Goal: Information Seeking & Learning: Learn about a topic

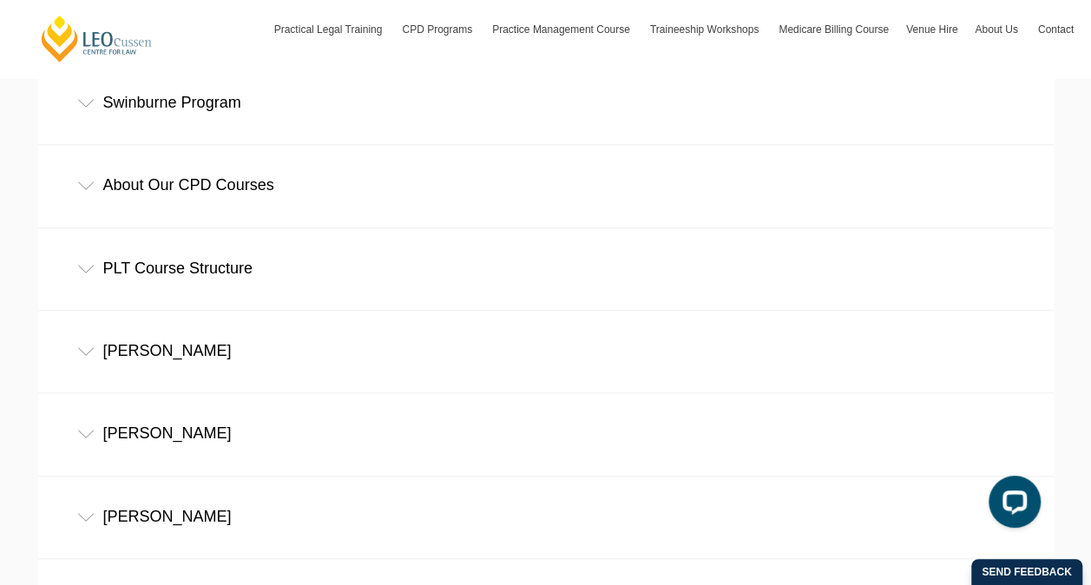
scroll to position [3945, 0]
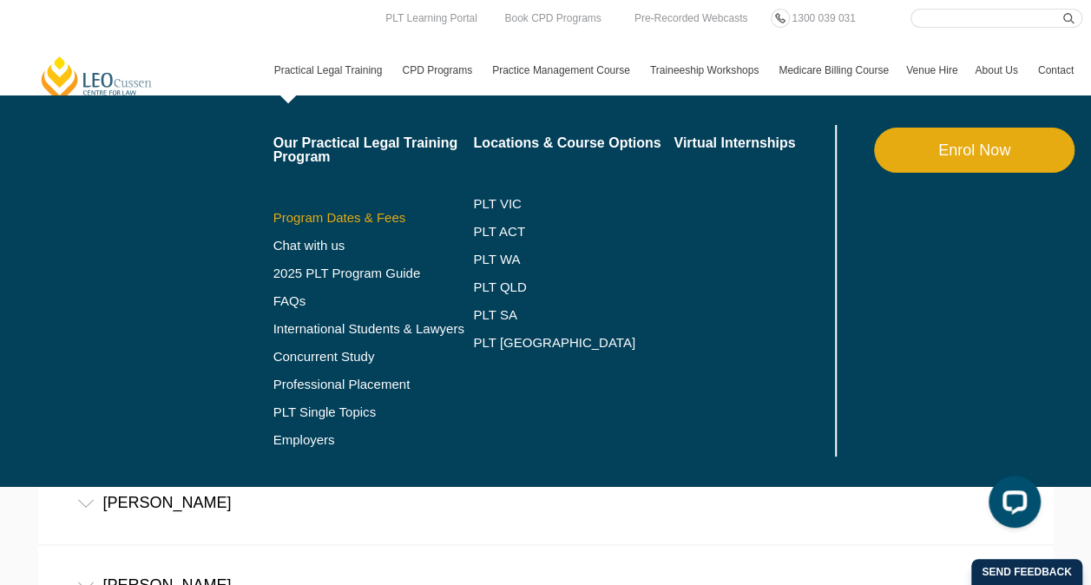
click at [354, 216] on link "Program Dates & Fees" at bounding box center [373, 218] width 201 height 14
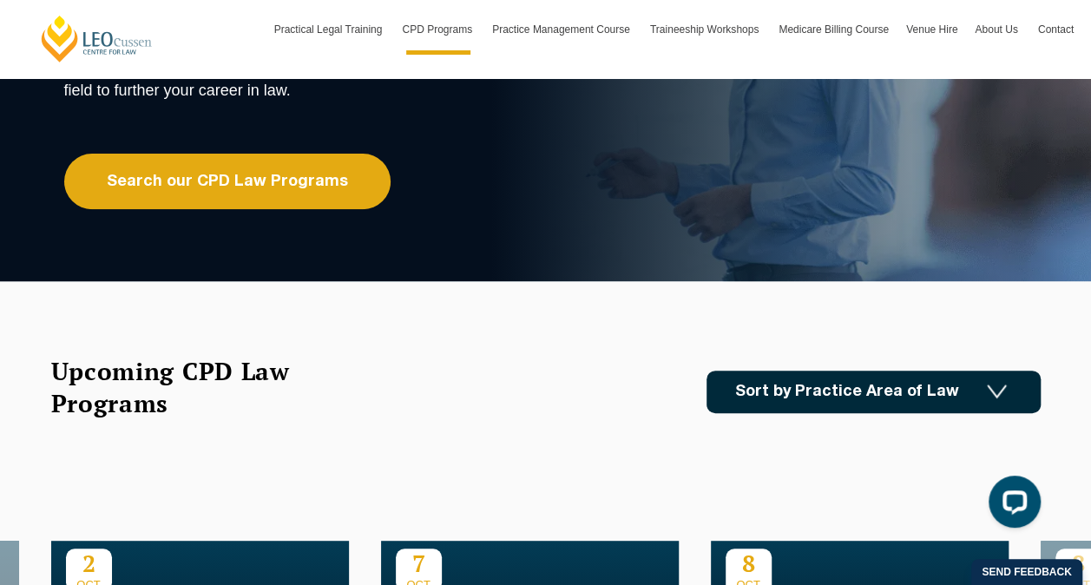
scroll to position [330, 0]
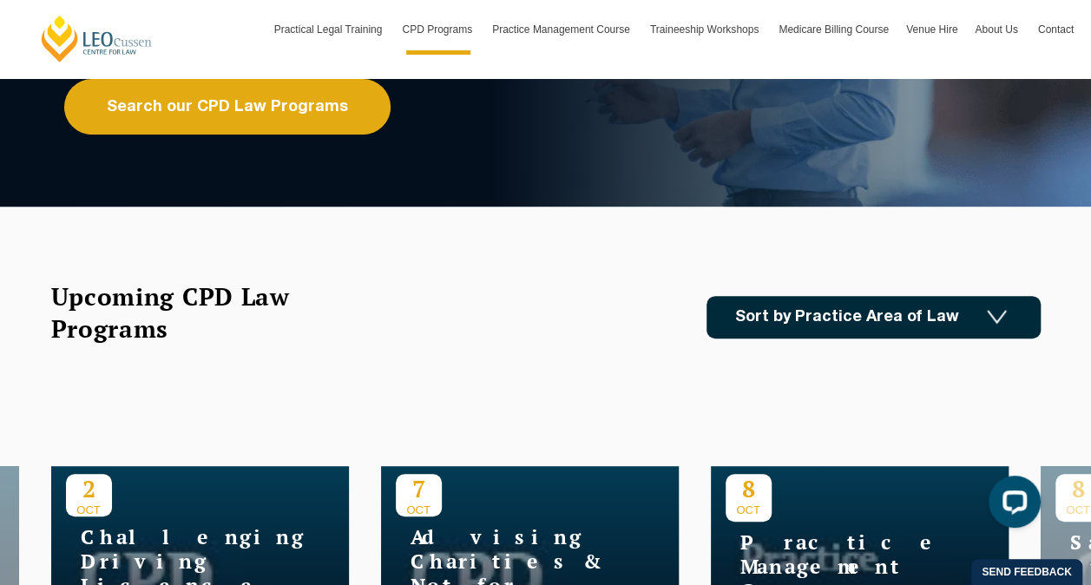
click at [778, 320] on link "Sort by Practice Area of Law" at bounding box center [874, 317] width 334 height 43
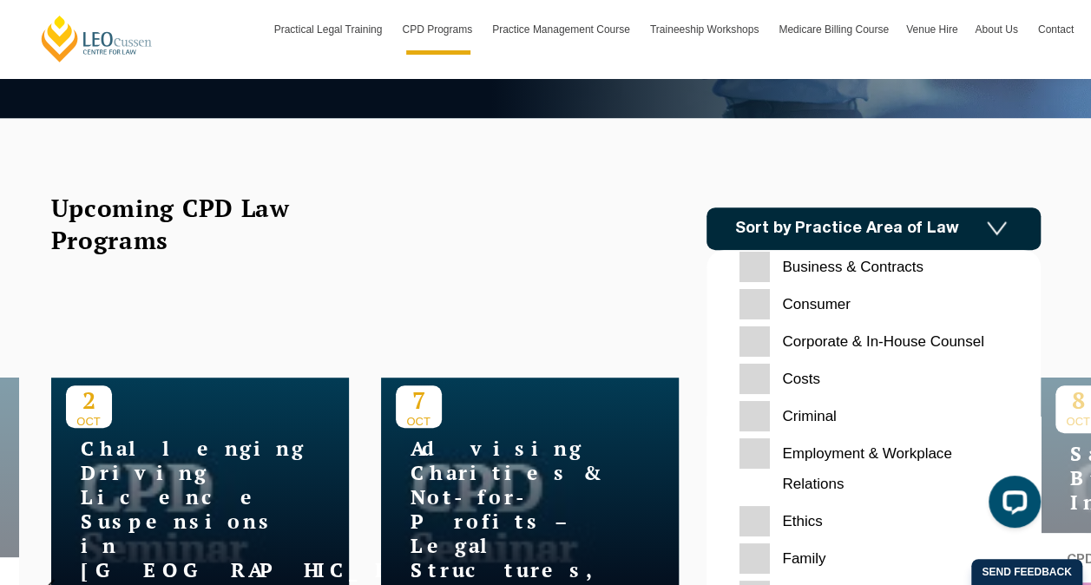
scroll to position [424, 0]
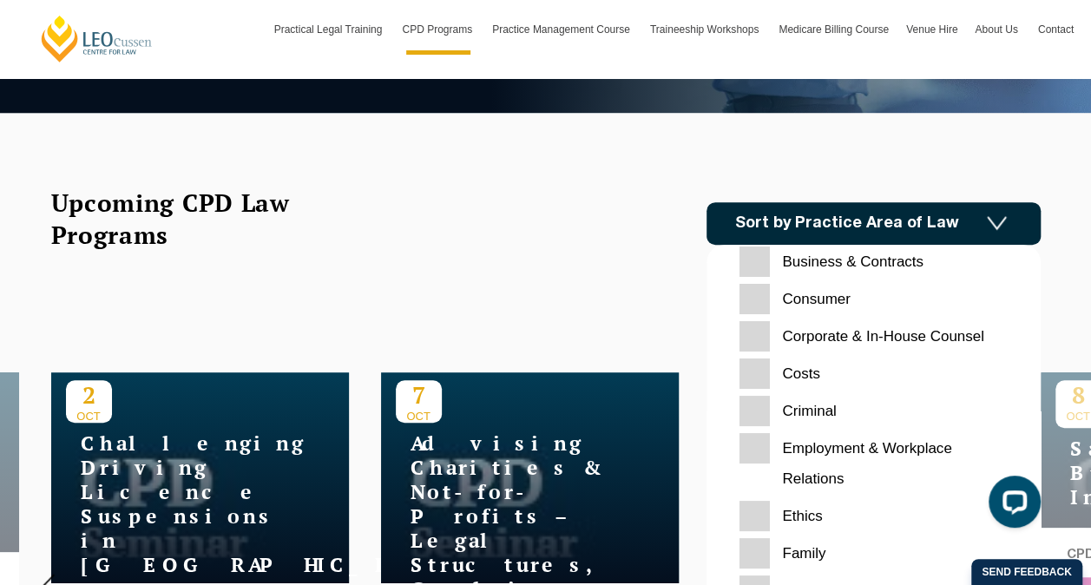
click at [753, 260] on Contracts "Business & Contracts" at bounding box center [874, 262] width 268 height 30
checkbox Contracts "true"
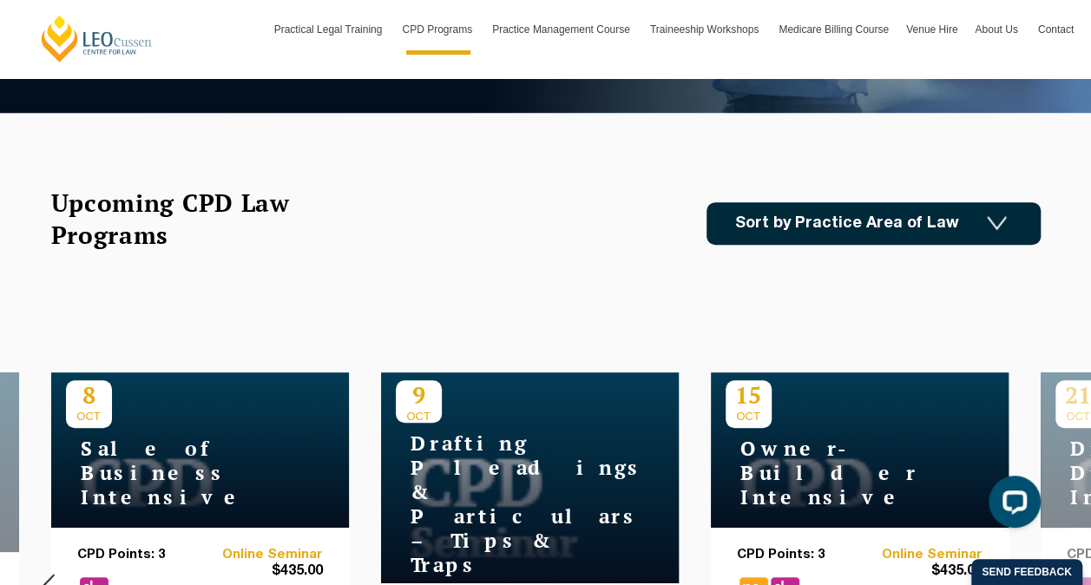
click at [812, 237] on link "Sort by Practice Area of Law" at bounding box center [874, 223] width 334 height 43
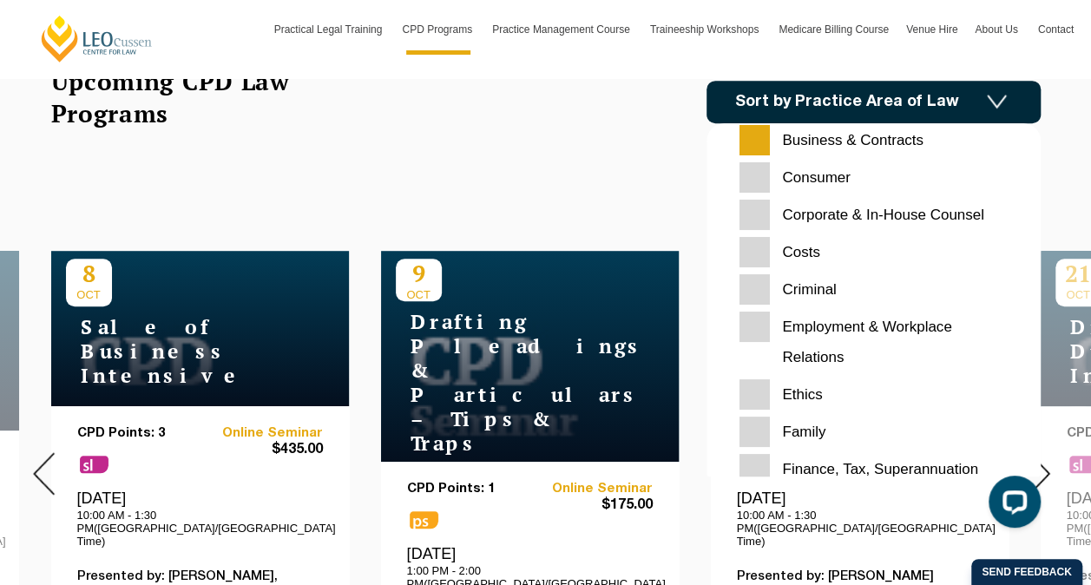
scroll to position [547, 0]
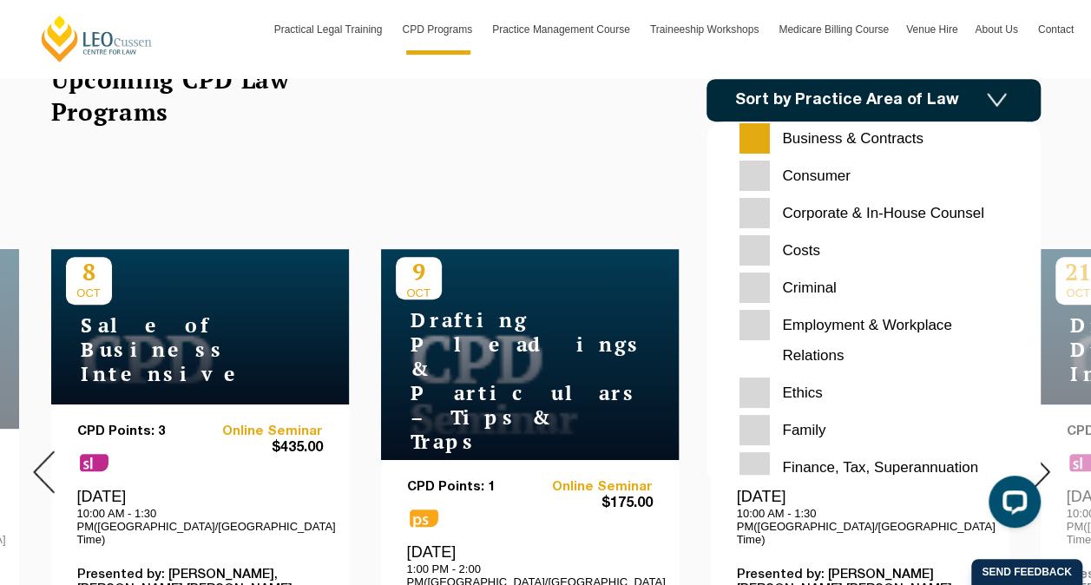
click at [760, 247] on input "Costs" at bounding box center [874, 250] width 268 height 30
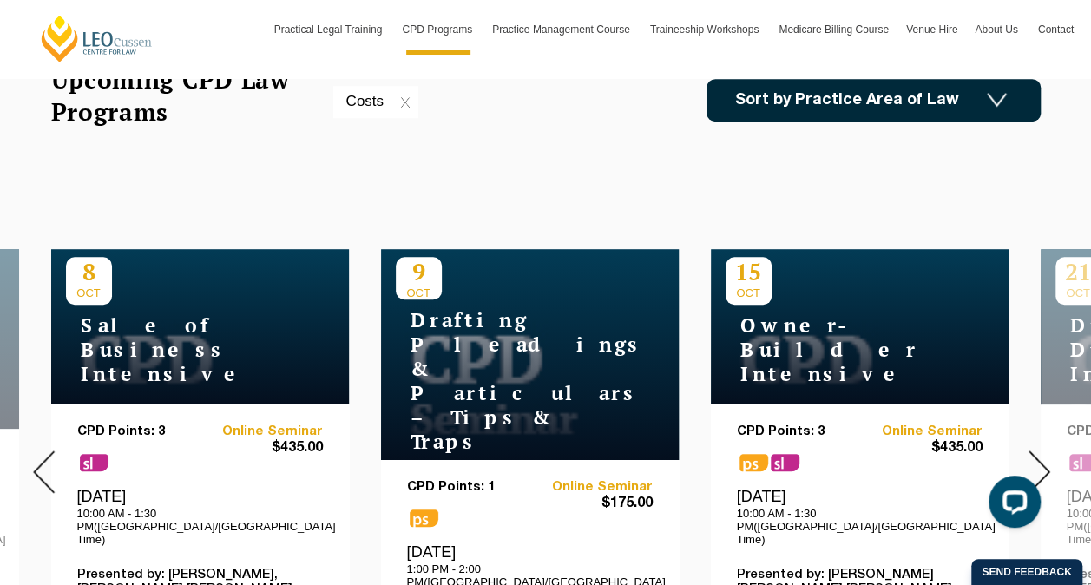
click at [841, 102] on link "Sort by Practice Area of Law" at bounding box center [874, 100] width 334 height 43
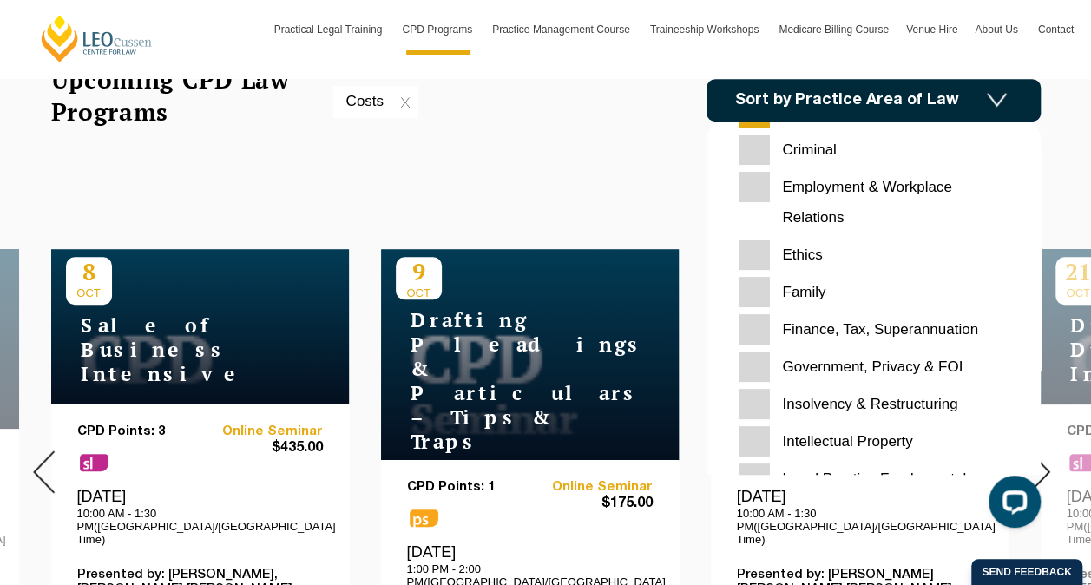
scroll to position [203, 0]
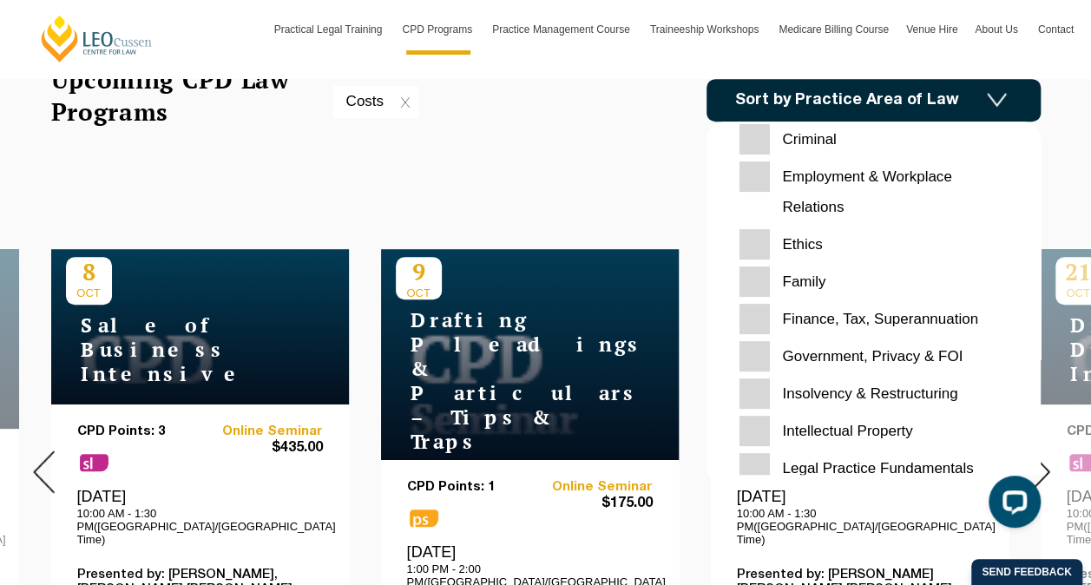
click at [759, 318] on Superannuation "Finance, Tax, Superannuation" at bounding box center [874, 319] width 268 height 30
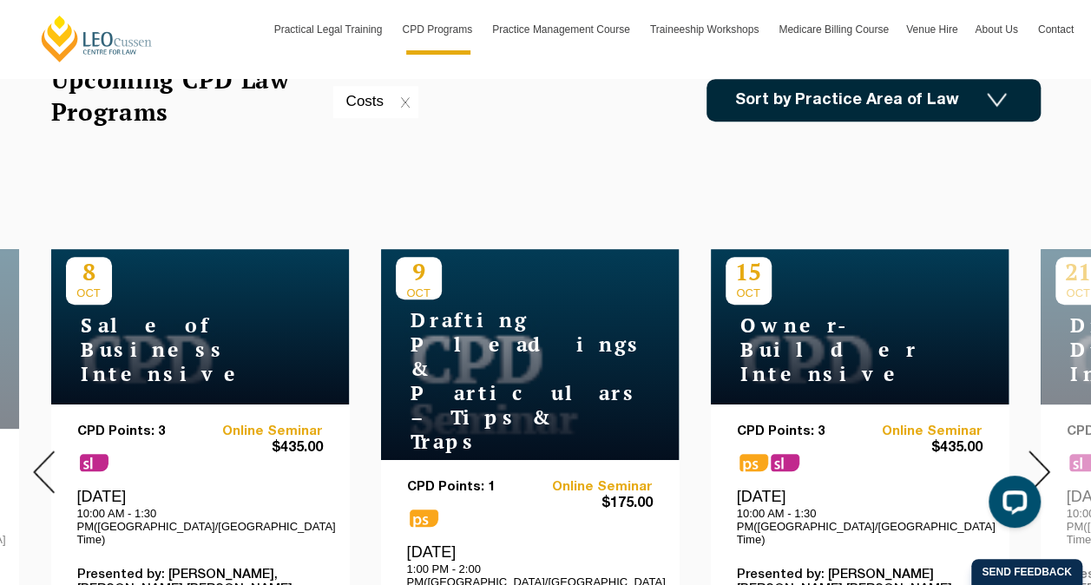
click at [807, 106] on link "Sort by Practice Area of Law" at bounding box center [874, 100] width 334 height 43
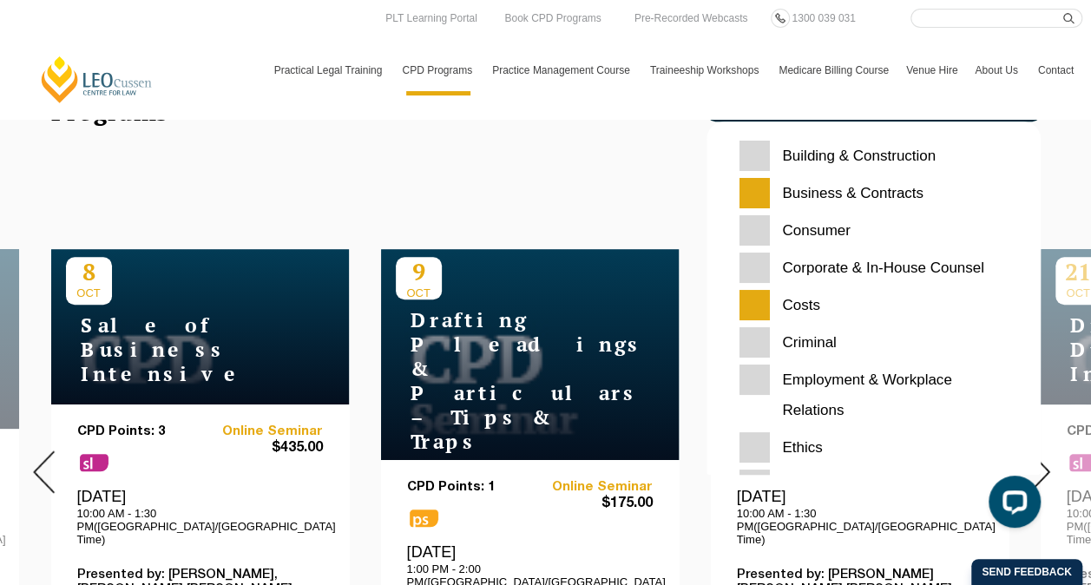
click at [868, 42] on nav "Practical Legal Training Our Practical Legal Training Program Program Dates & F…" at bounding box center [674, 62] width 817 height 68
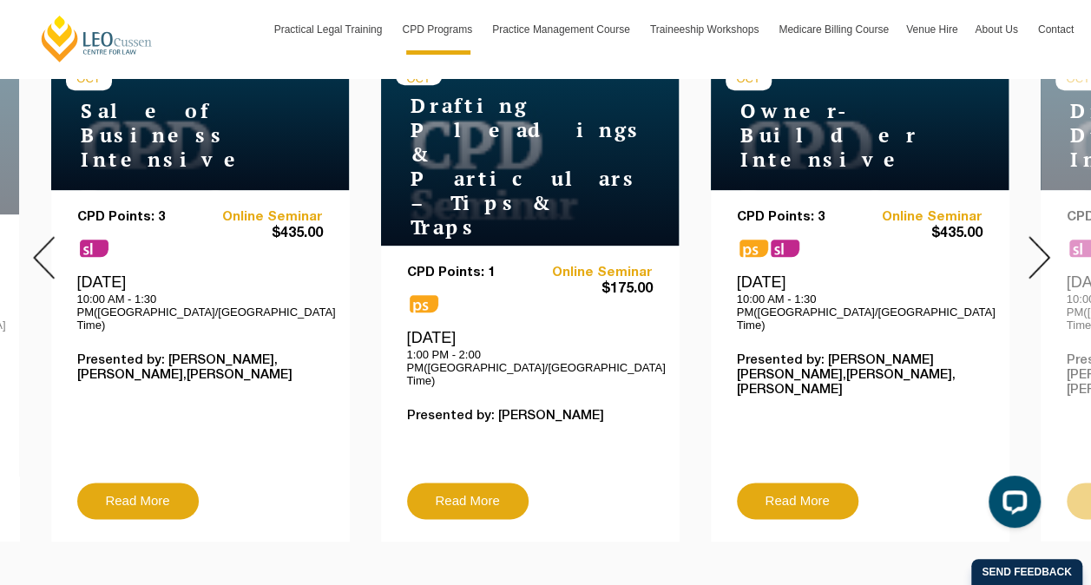
scroll to position [766, 0]
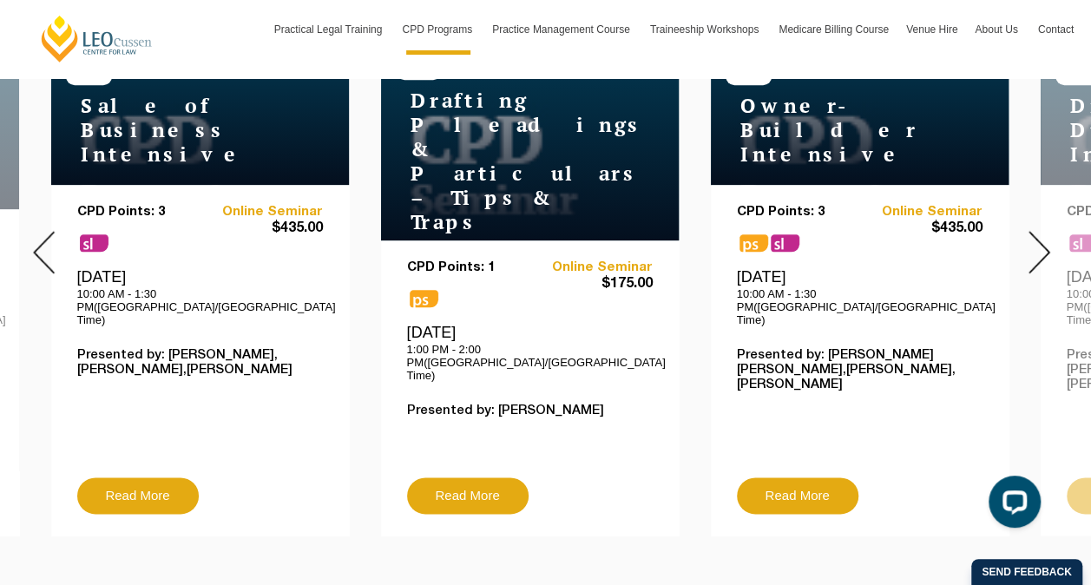
click at [1035, 231] on img at bounding box center [1040, 252] width 22 height 43
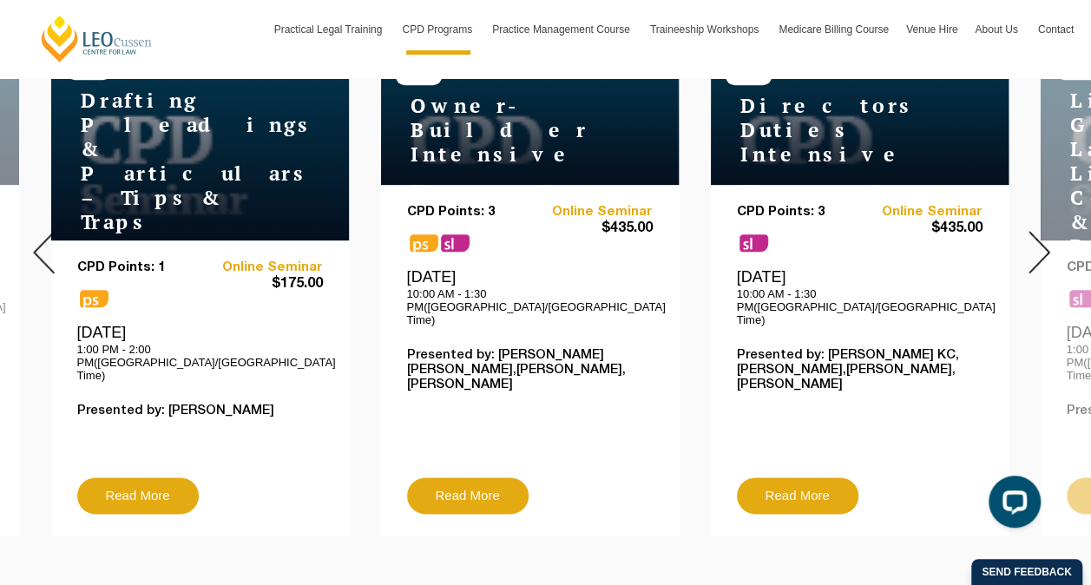
click at [1036, 238] on img at bounding box center [1040, 252] width 22 height 43
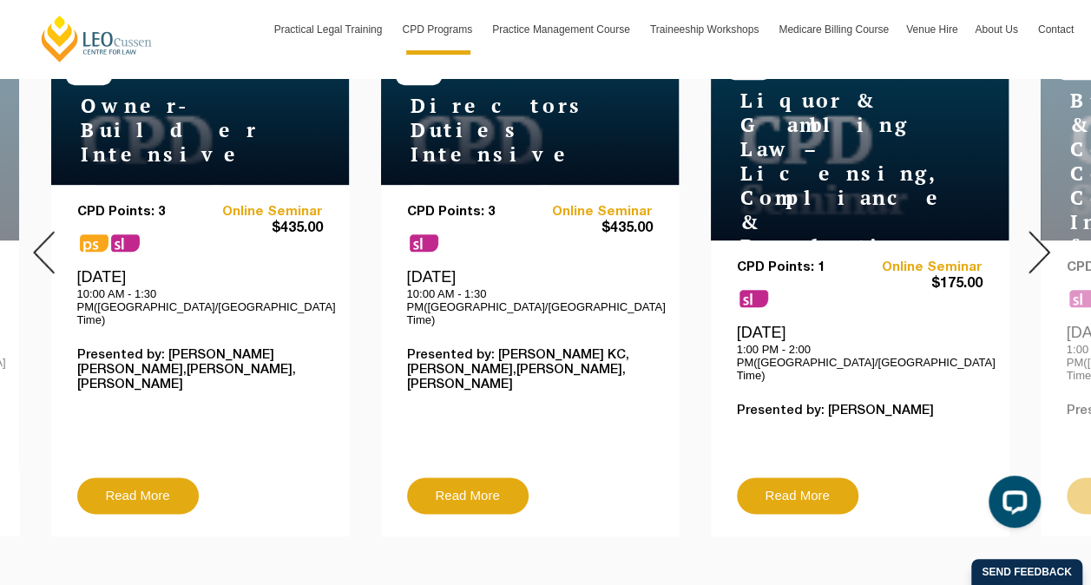
click at [1042, 244] on img at bounding box center [1040, 252] width 22 height 43
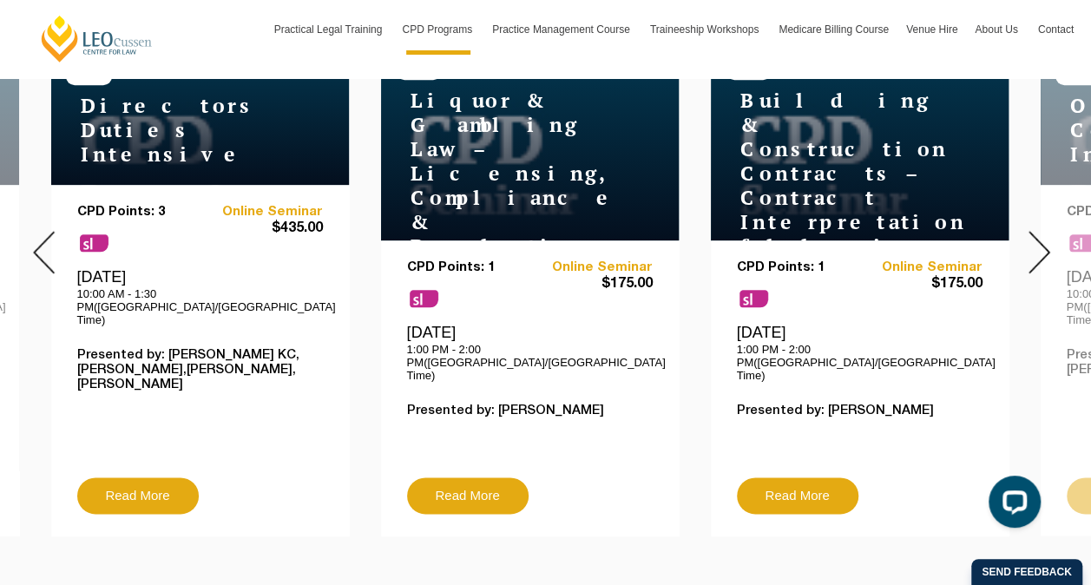
click at [1049, 253] on img at bounding box center [1040, 252] width 22 height 43
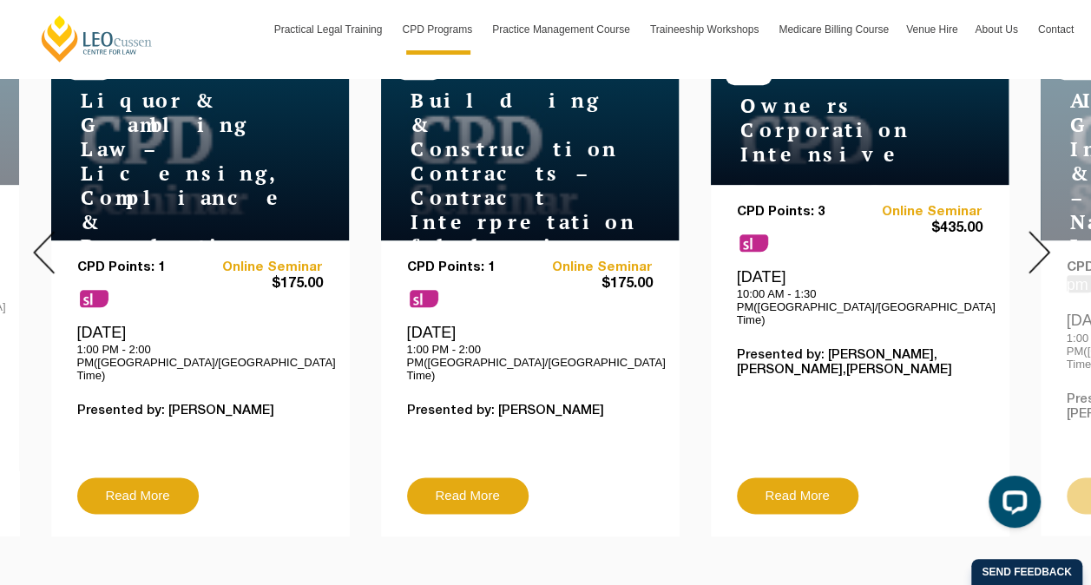
click at [1052, 259] on div at bounding box center [1039, 252] width 104 height 593
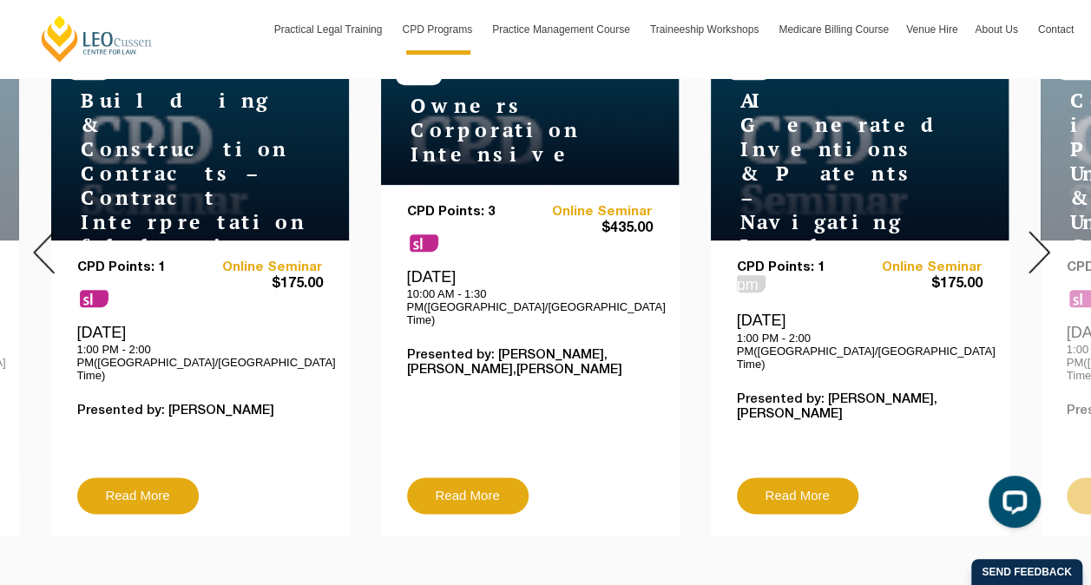
click at [1055, 262] on div at bounding box center [1039, 252] width 104 height 593
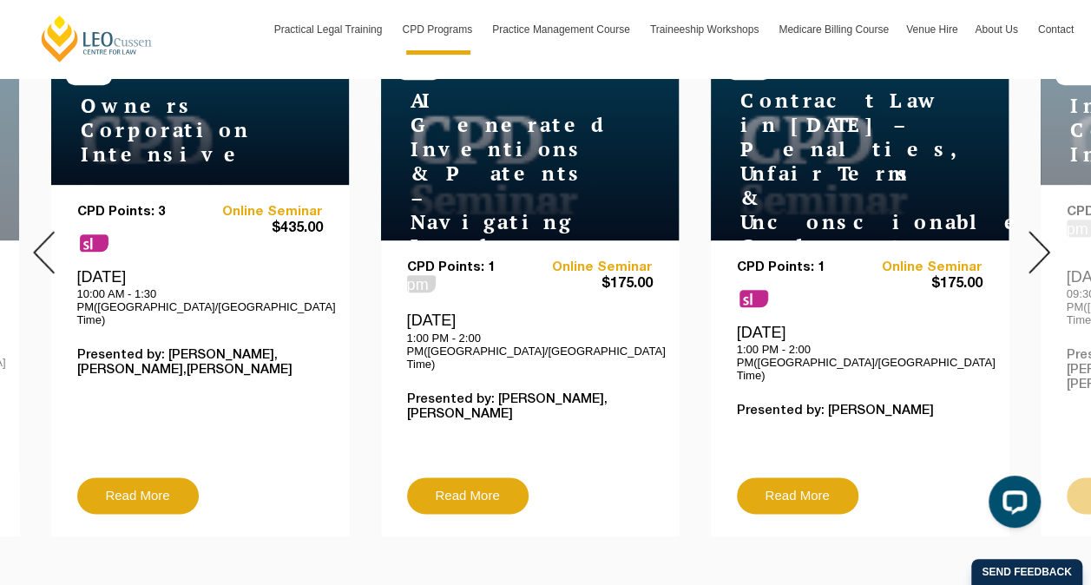
click at [1061, 269] on div at bounding box center [1039, 252] width 104 height 593
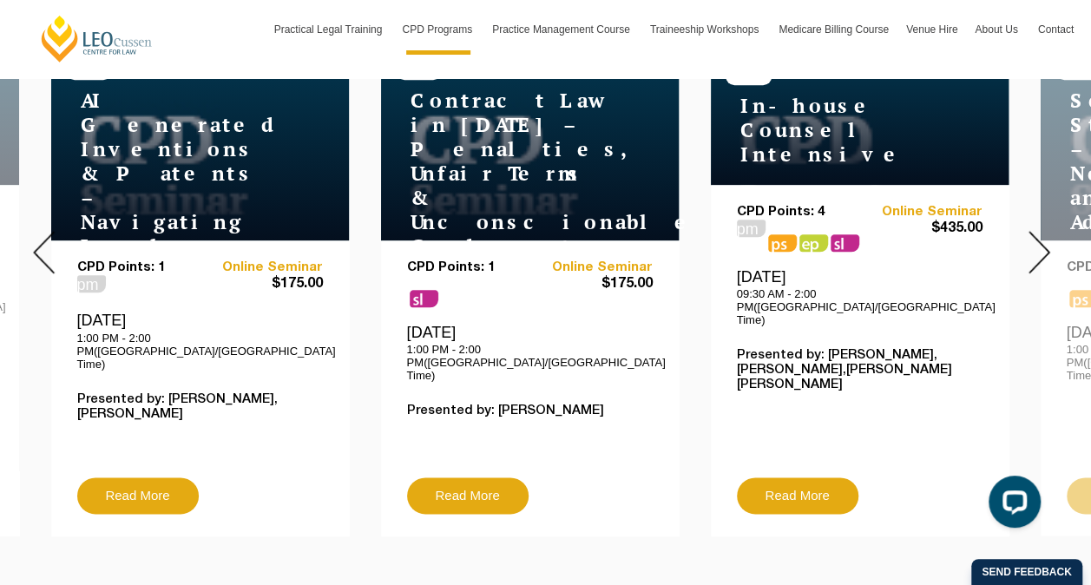
click at [1066, 273] on div at bounding box center [1039, 252] width 104 height 593
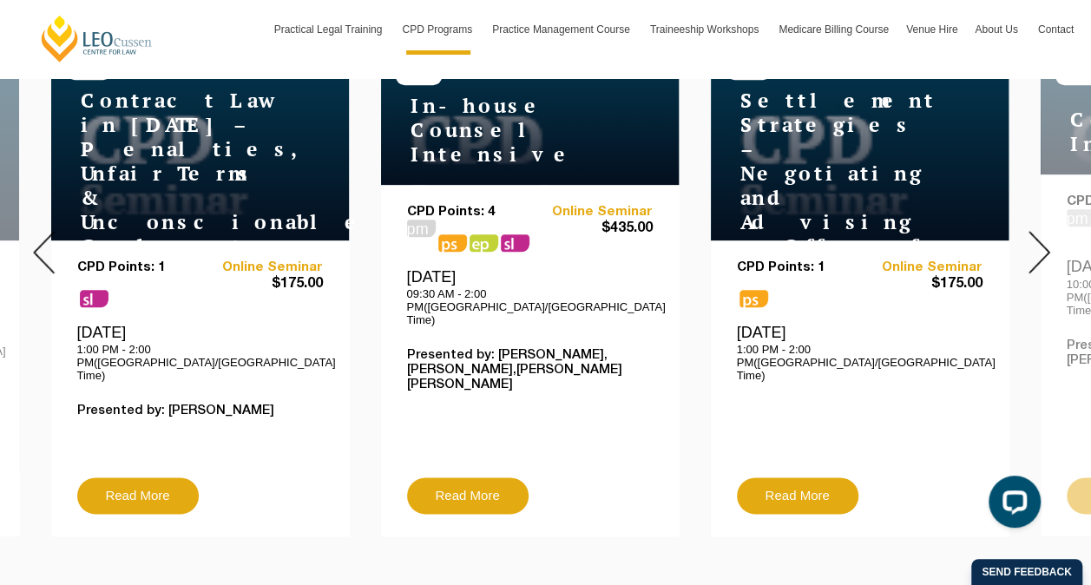
click at [1071, 278] on div at bounding box center [1039, 252] width 104 height 593
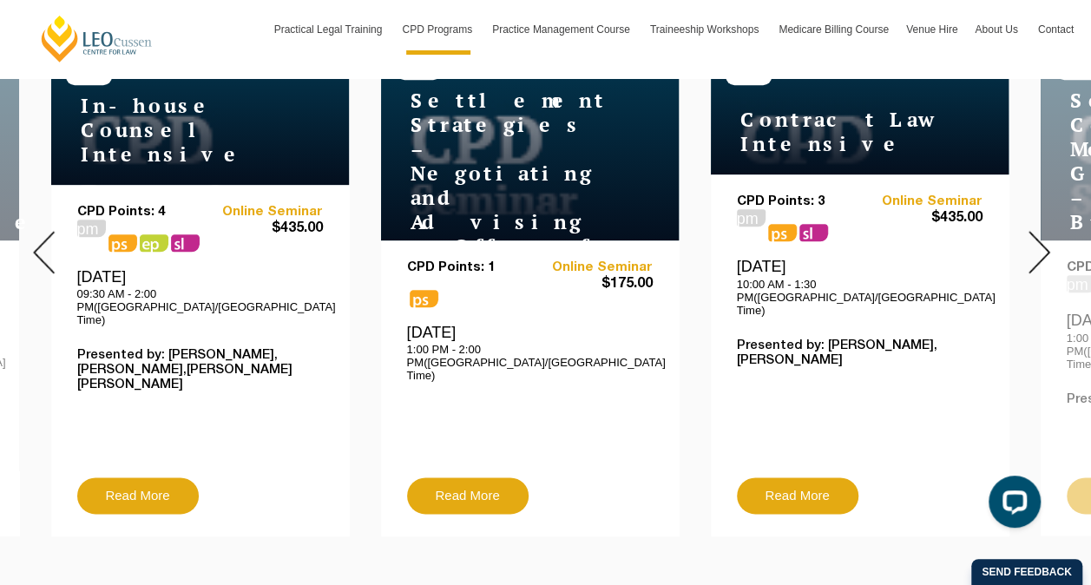
click at [1079, 285] on div at bounding box center [1039, 252] width 104 height 593
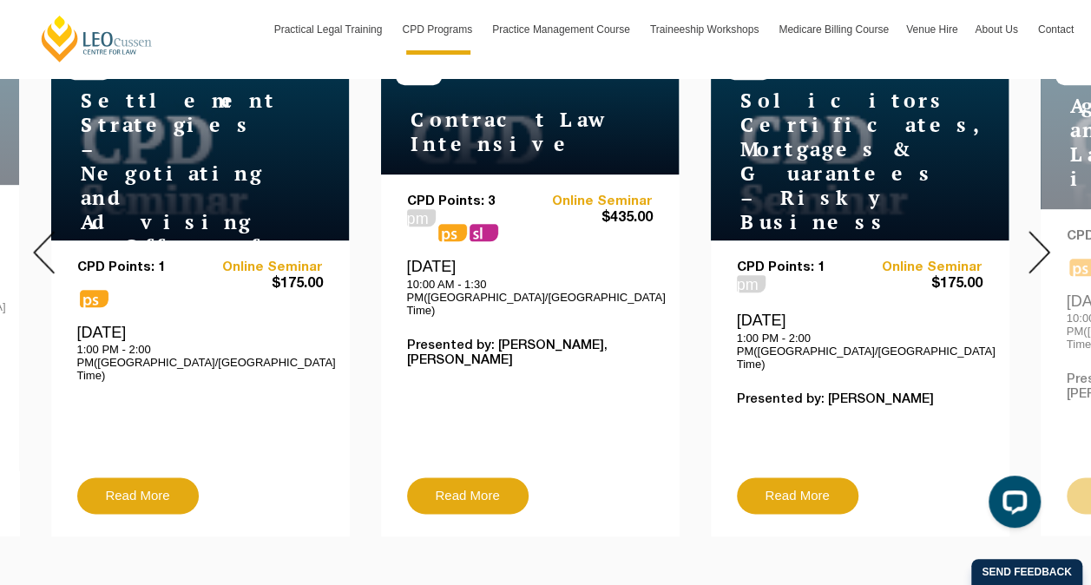
click at [1035, 244] on img at bounding box center [1040, 252] width 22 height 43
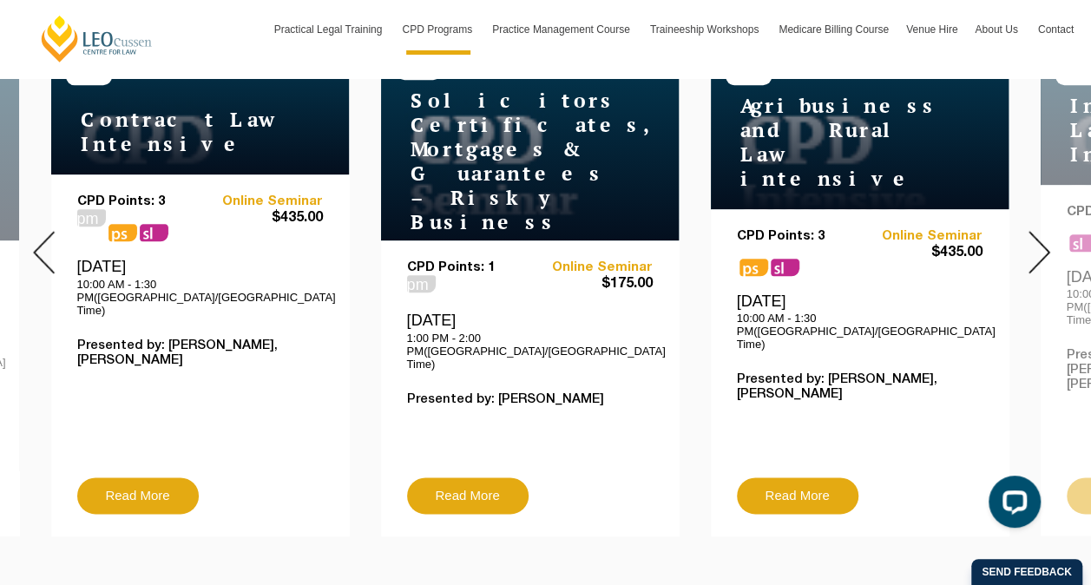
click at [1035, 244] on img at bounding box center [1040, 252] width 22 height 43
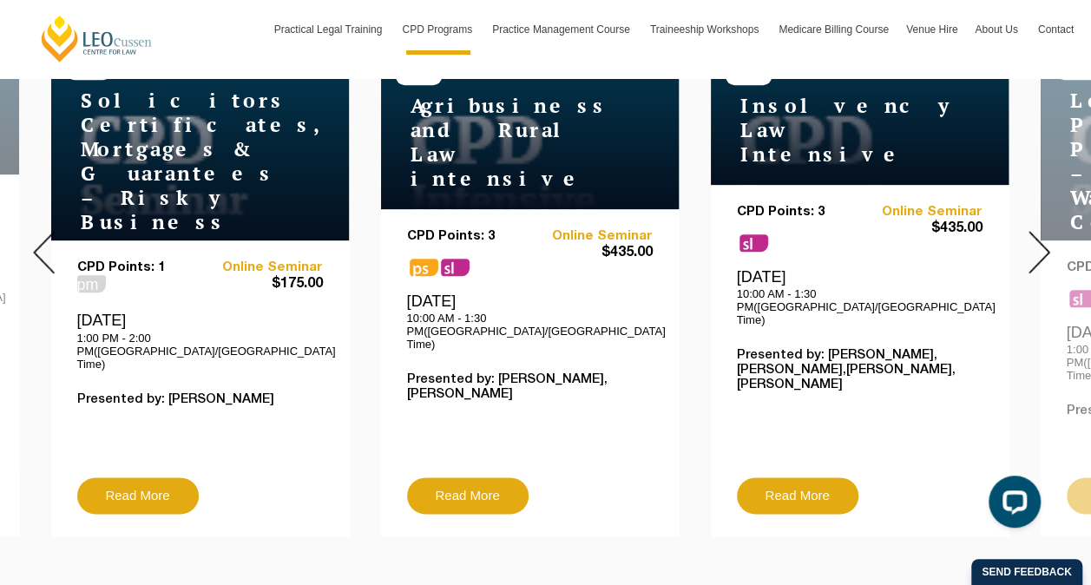
click at [1035, 244] on img at bounding box center [1040, 252] width 22 height 43
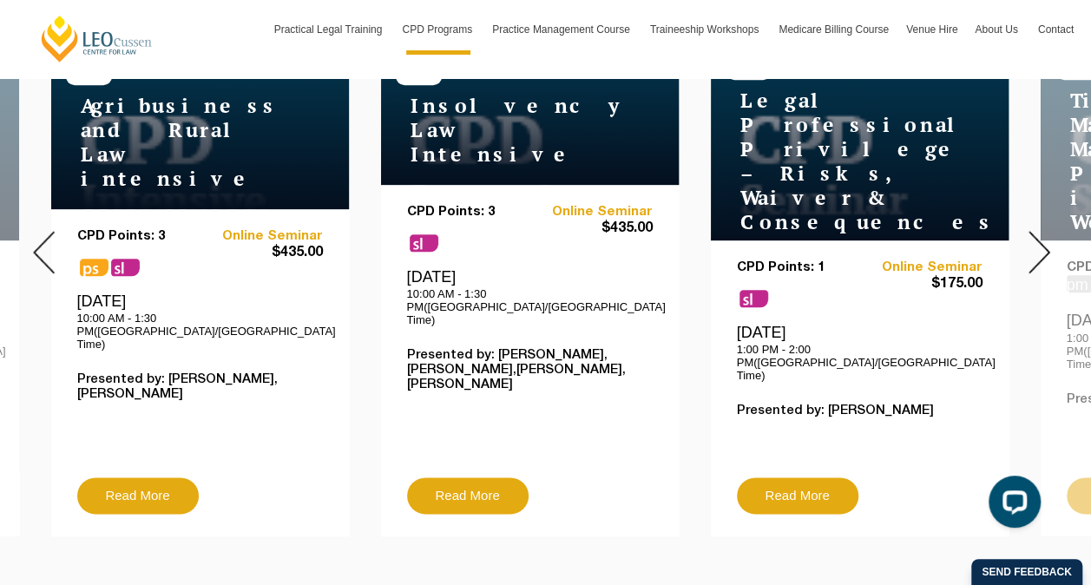
click at [1035, 244] on img at bounding box center [1040, 252] width 22 height 43
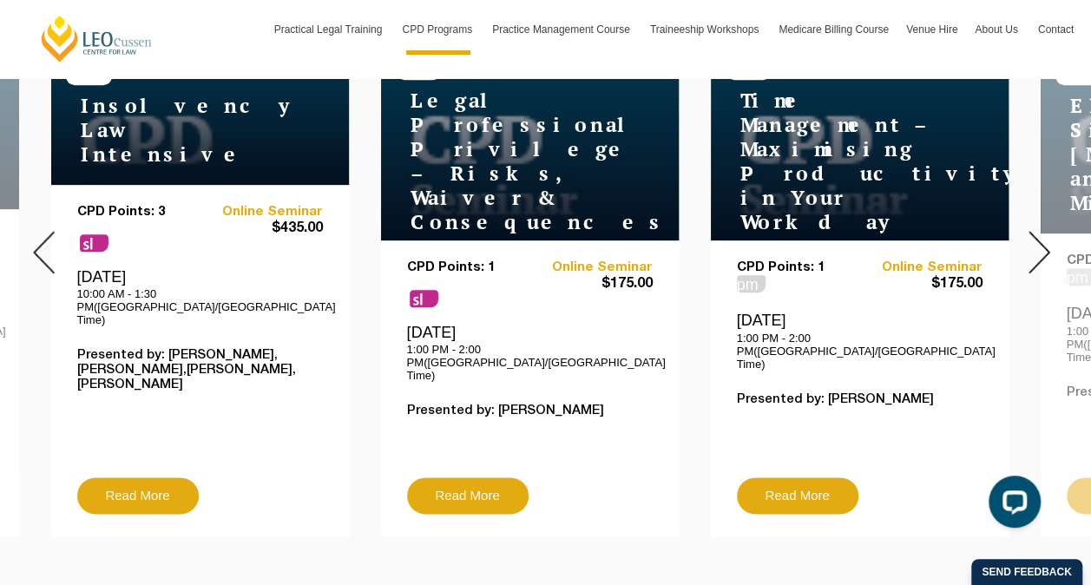
click at [1035, 244] on img at bounding box center [1040, 252] width 22 height 43
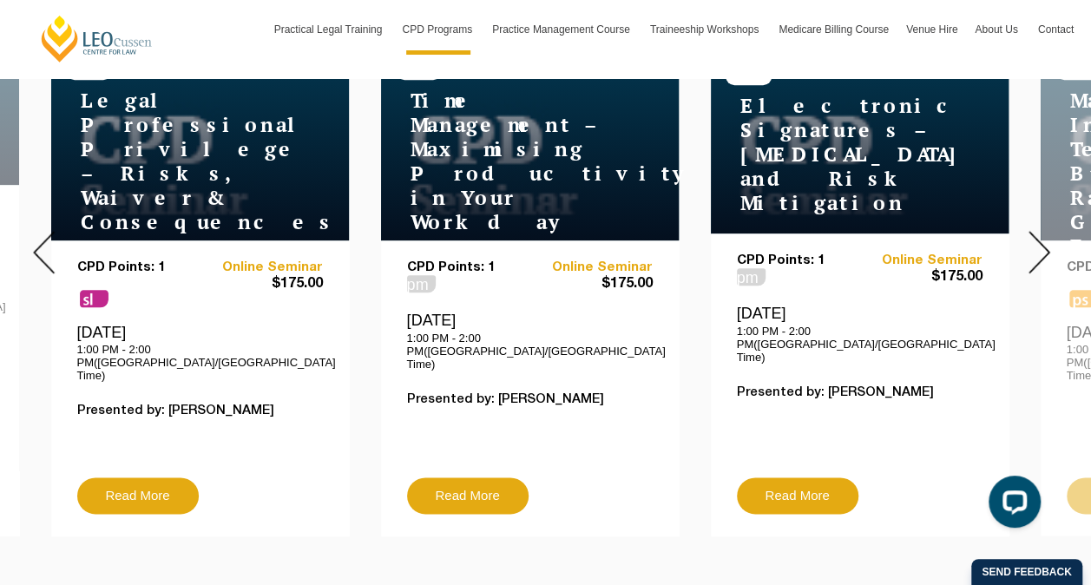
click at [1035, 244] on img at bounding box center [1040, 252] width 22 height 43
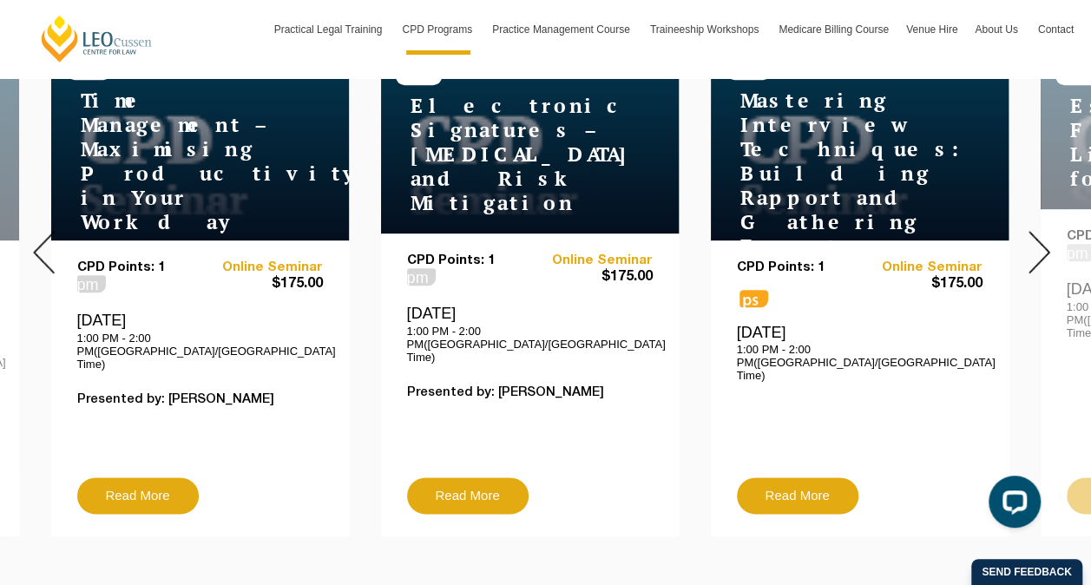
click at [1038, 237] on img at bounding box center [1040, 252] width 22 height 43
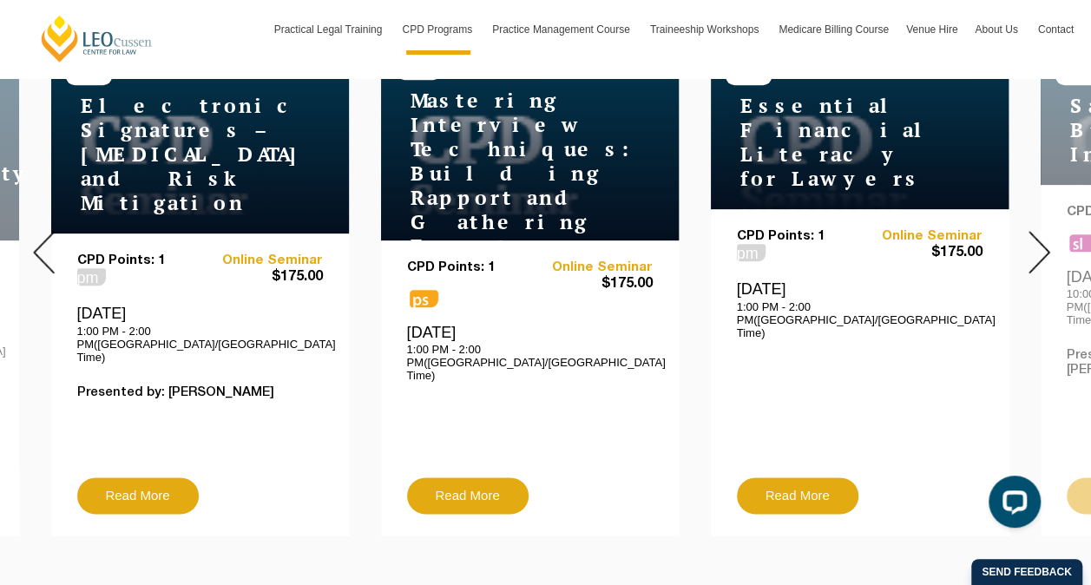
click at [1038, 237] on img at bounding box center [1040, 252] width 22 height 43
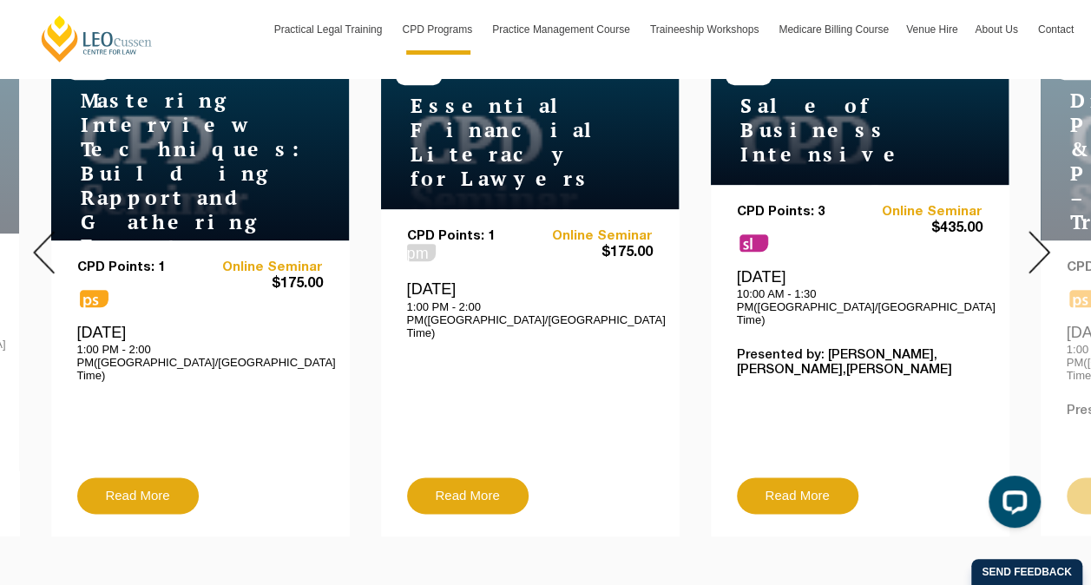
click at [1038, 237] on img at bounding box center [1040, 252] width 22 height 43
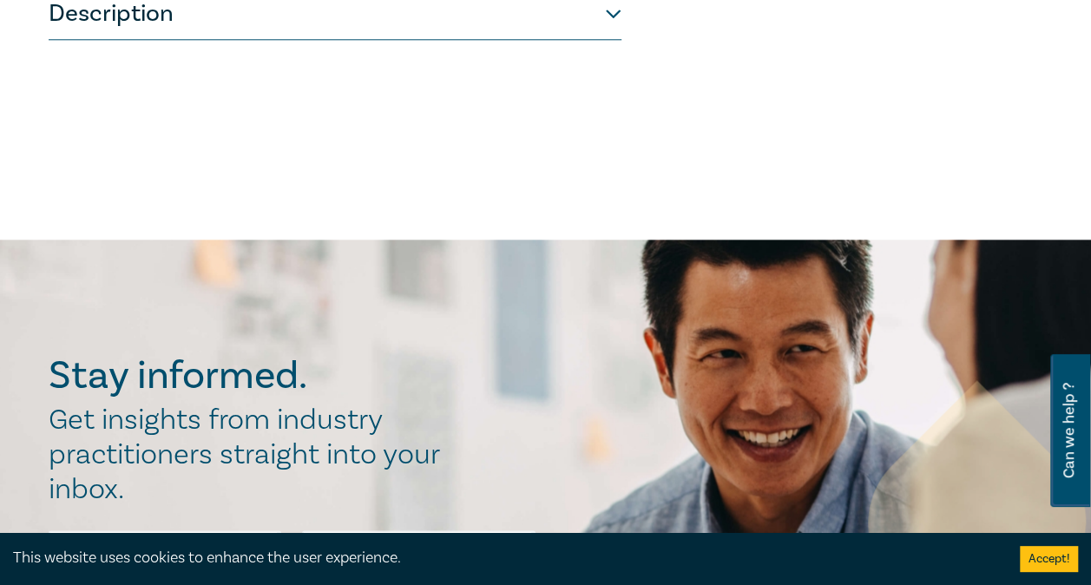
scroll to position [756, 0]
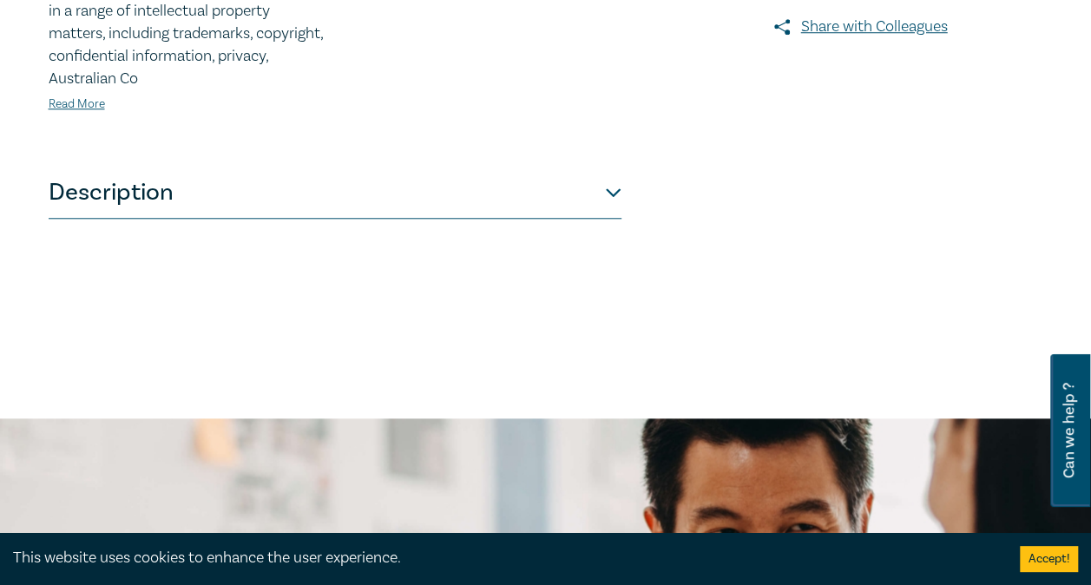
click at [614, 167] on button "Description" at bounding box center [335, 193] width 573 height 52
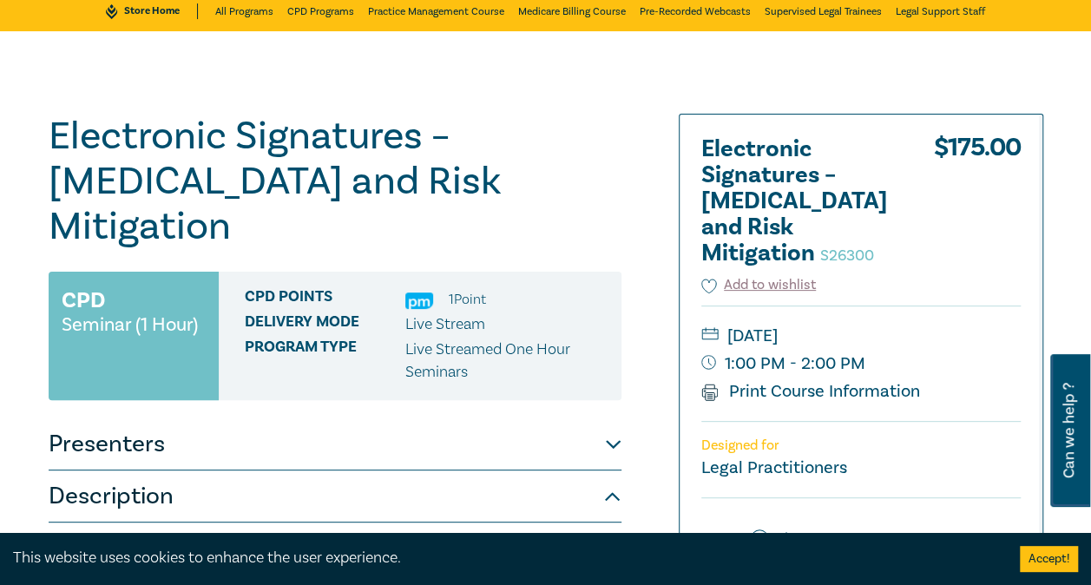
scroll to position [109, 0]
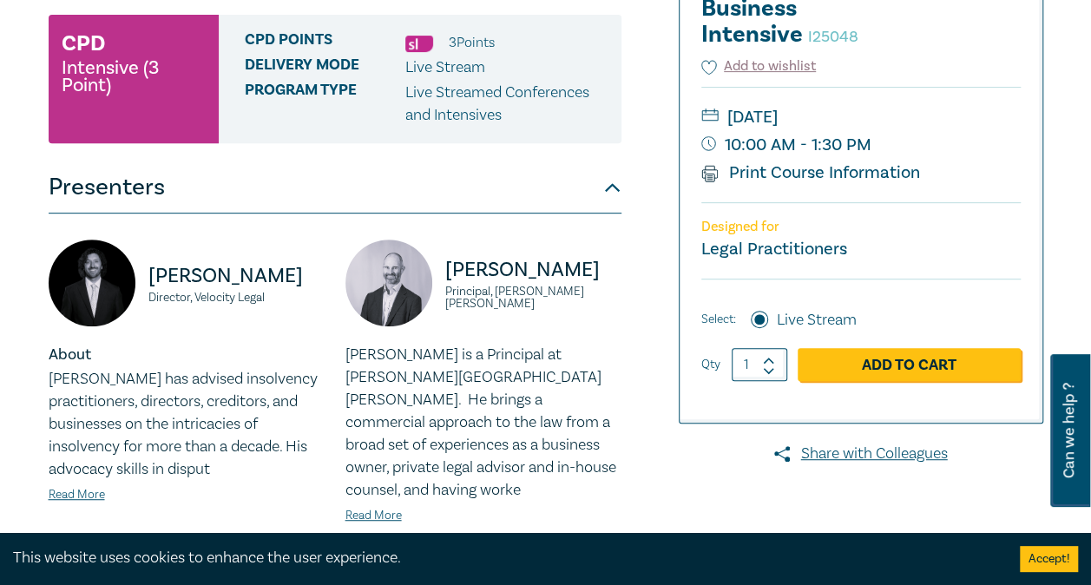
scroll to position [278, 0]
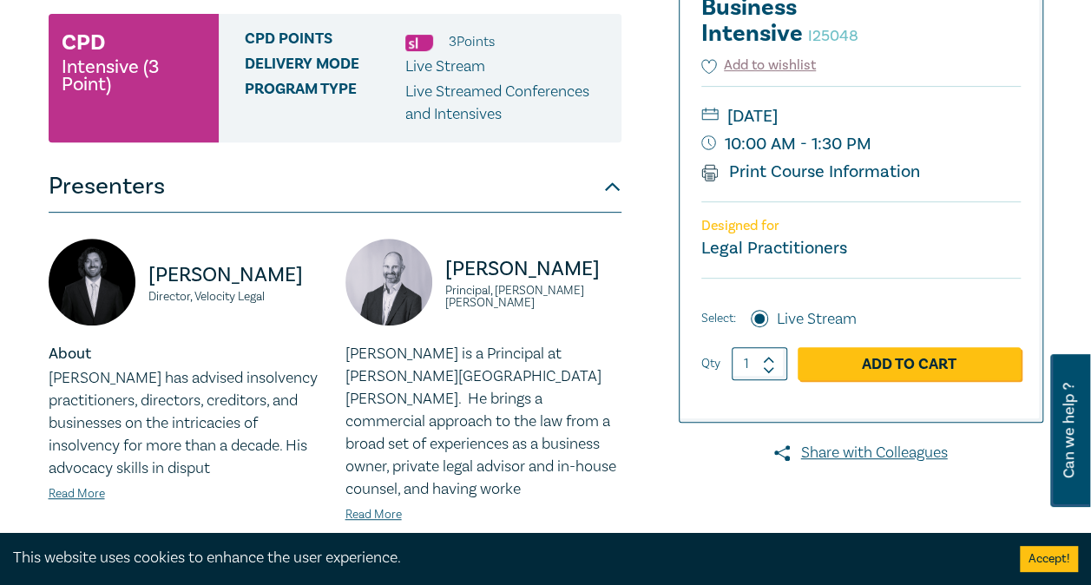
click at [556, 276] on p "Paul Gray" at bounding box center [533, 269] width 176 height 28
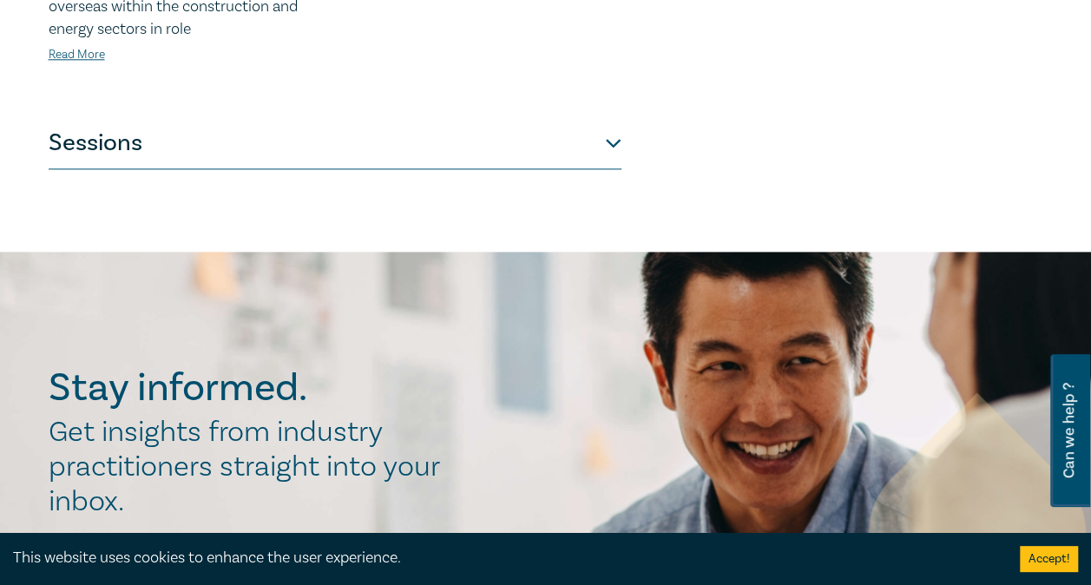
scroll to position [1027, 0]
click at [606, 130] on button "Sessions" at bounding box center [335, 144] width 573 height 52
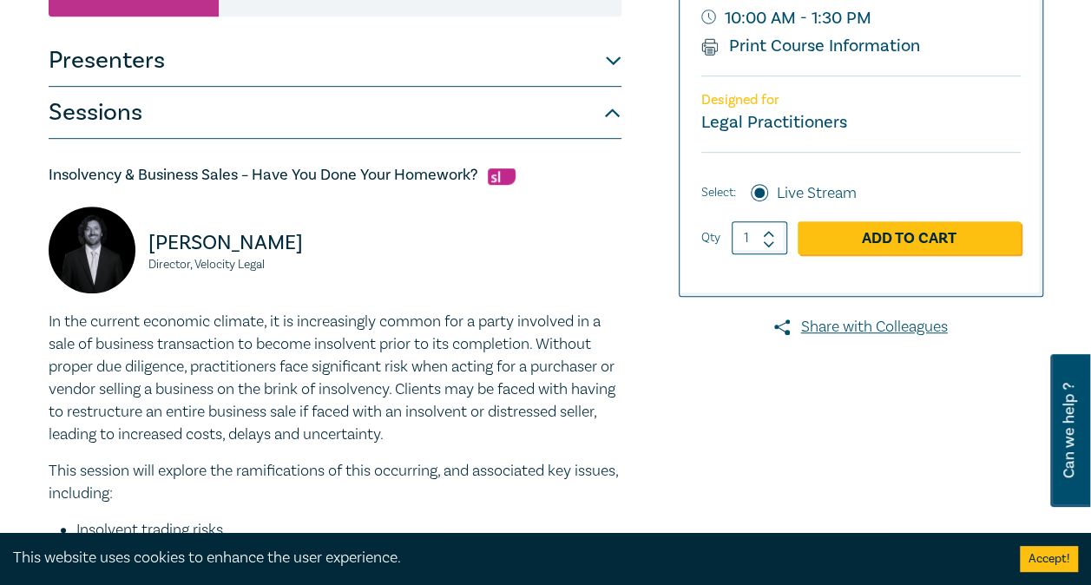
scroll to position [383, 0]
